Goal: Navigation & Orientation: Find specific page/section

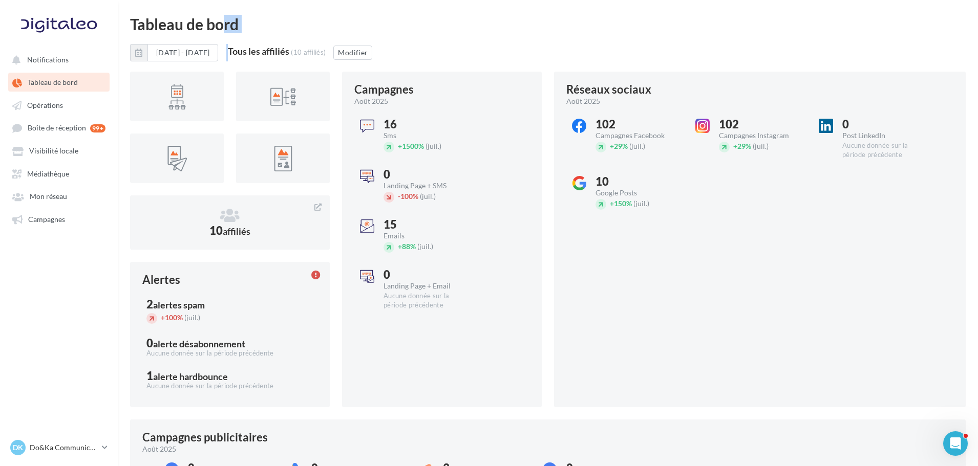
drag, startPoint x: 131, startPoint y: 22, endPoint x: 282, endPoint y: 33, distance: 151.4
drag, startPoint x: 256, startPoint y: 28, endPoint x: 134, endPoint y: 30, distance: 122.4
click at [134, 30] on div "Tableau de bord" at bounding box center [548, 23] width 836 height 15
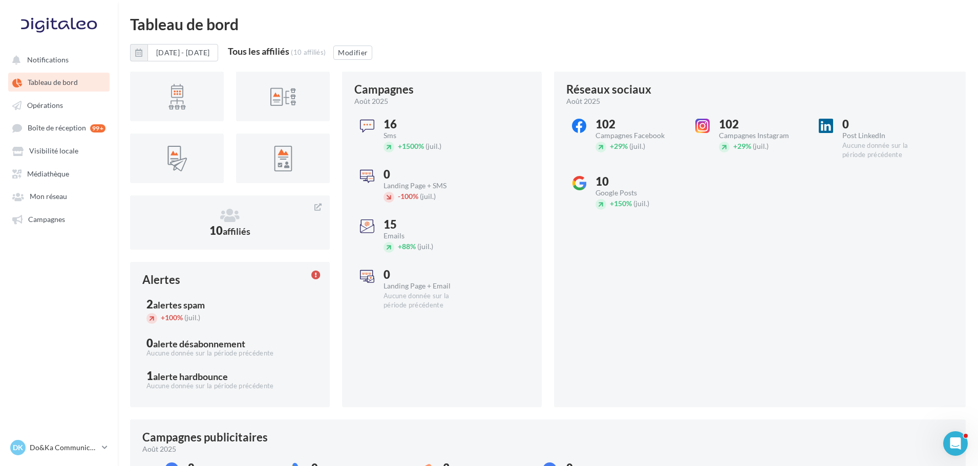
click at [134, 30] on div "Tableau de bord" at bounding box center [548, 23] width 836 height 15
drag, startPoint x: 130, startPoint y: 28, endPoint x: 290, endPoint y: 24, distance: 159.8
click at [290, 24] on div "Tableau de bord" at bounding box center [548, 23] width 836 height 15
click at [289, 24] on div "Tableau de bord" at bounding box center [548, 23] width 836 height 15
drag, startPoint x: 266, startPoint y: 26, endPoint x: 174, endPoint y: 26, distance: 91.6
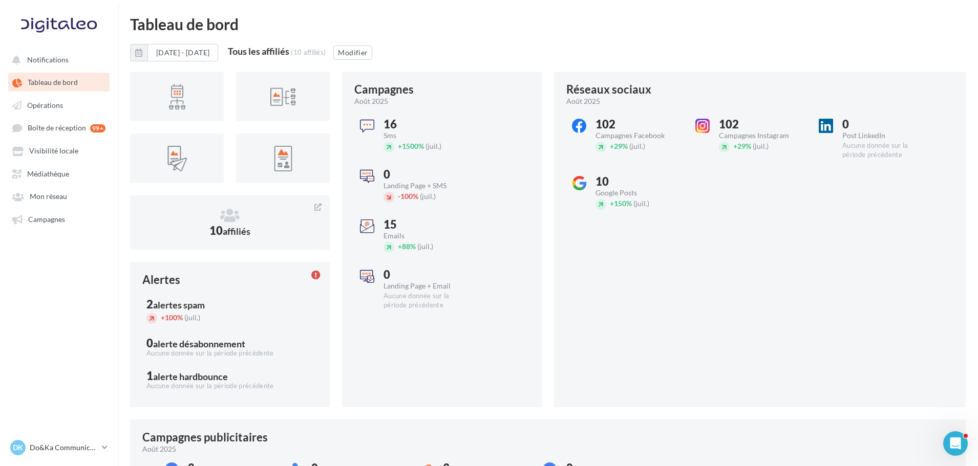
click at [174, 26] on div "Tableau de bord" at bounding box center [548, 23] width 836 height 15
click at [467, 55] on div "[DATE] - [DATE] Tous les affiliés (10 affiliés) Modifier" at bounding box center [548, 57] width 836 height 26
